Goal: Task Accomplishment & Management: Use online tool/utility

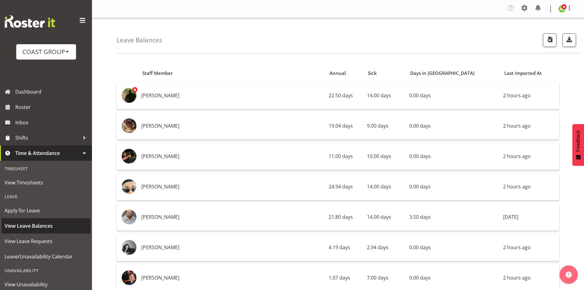
click at [39, 226] on span "View Leave Balances" at bounding box center [46, 225] width 83 height 9
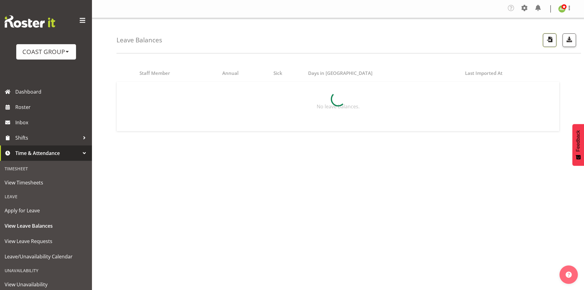
click at [553, 42] on span "button" at bounding box center [550, 39] width 8 height 8
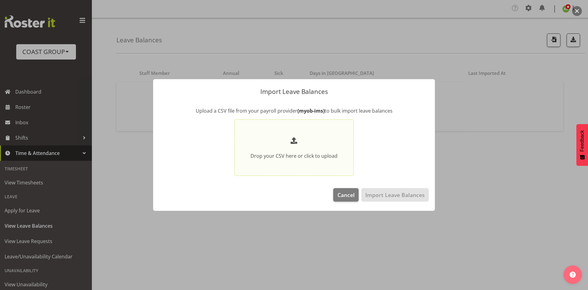
click at [326, 134] on section "Drop your CSV here or click to upload" at bounding box center [294, 147] width 116 height 53
click at [326, 134] on input "Drop your CSV here or click to upload" at bounding box center [294, 147] width 120 height 56
type input "C:\fakepath\Historical_Leave_2025_08_27.csv"
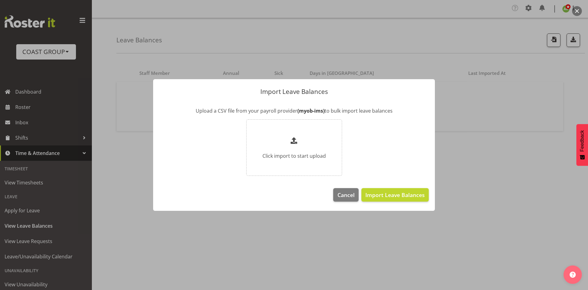
click at [395, 193] on span "Import Leave Balances" at bounding box center [395, 195] width 59 height 8
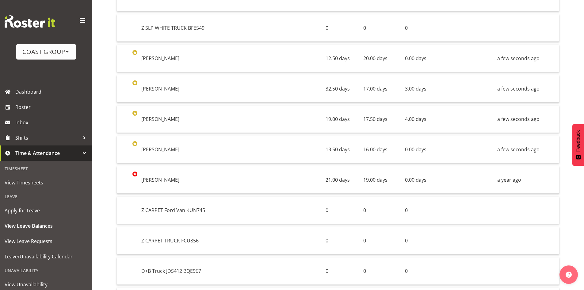
scroll to position [736, 0]
